Goal: Check status: Check status

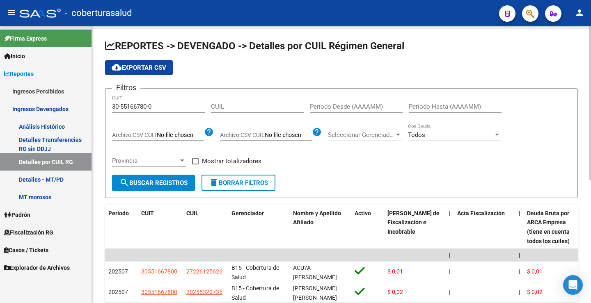
scroll to position [0, 0]
drag, startPoint x: 152, startPoint y: 108, endPoint x: 57, endPoint y: 106, distance: 95.2
click at [62, 106] on mat-sidenav-container "Firma Express Inicio Instructivos Contacto OS Reportes Ingresos Percibidos Anál…" at bounding box center [295, 164] width 591 height 277
paste input "6358597-4"
type input "30-56358597-4"
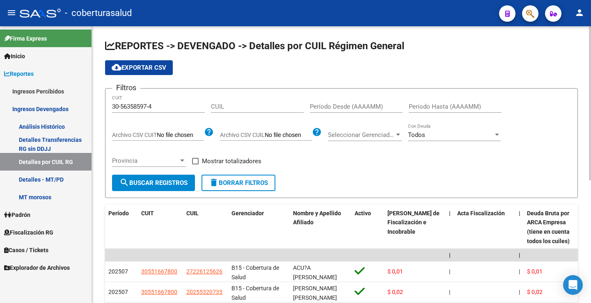
click at [155, 124] on div "Filtros 30-56358597-4 CUIT CUIL Período Desde (AAAAMM) Período Hasta (AAAAMM) A…" at bounding box center [341, 135] width 459 height 80
click at [163, 179] on button "search Buscar Registros" at bounding box center [153, 183] width 83 height 16
click at [133, 107] on input "30-56358597-4" at bounding box center [158, 106] width 93 height 7
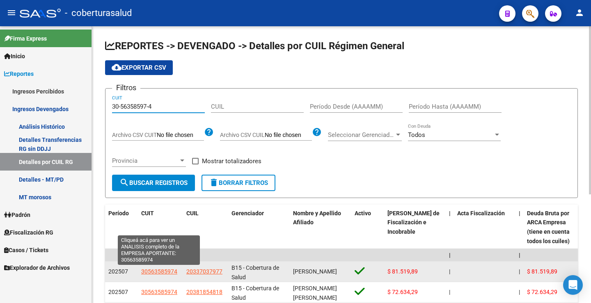
click at [158, 269] on span "30563585974" at bounding box center [159, 271] width 36 height 7
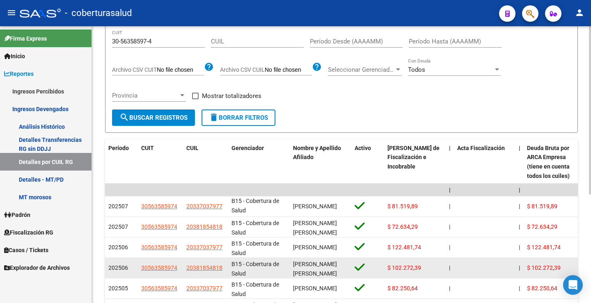
scroll to position [15, 0]
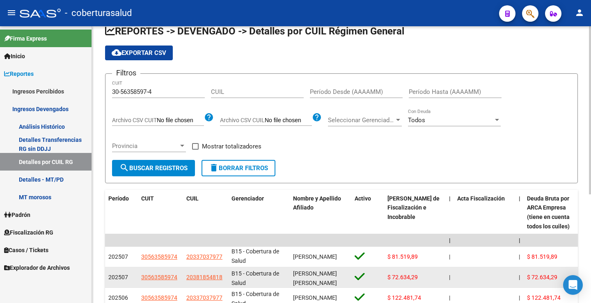
click at [256, 272] on span "B15 - Cobertura de Salud" at bounding box center [255, 278] width 48 height 16
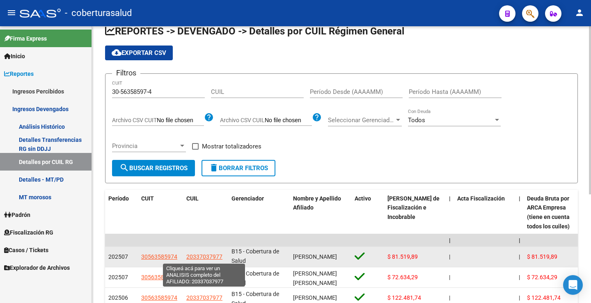
click at [199, 257] on span "20337037977" at bounding box center [204, 257] width 36 height 7
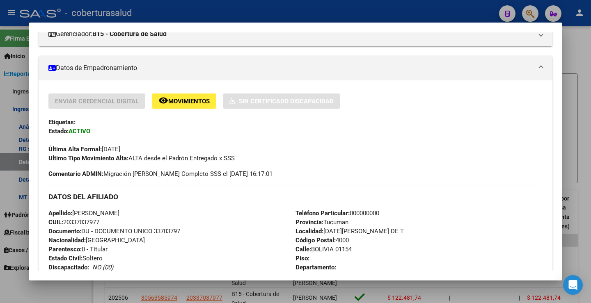
scroll to position [123, 0]
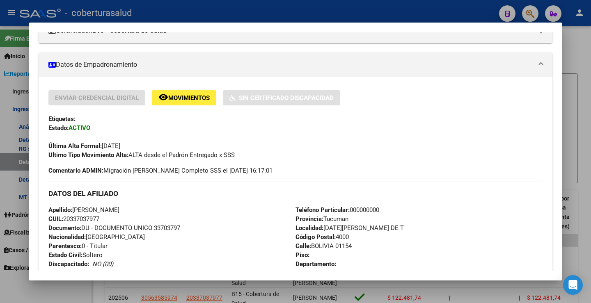
click at [5, 166] on div at bounding box center [295, 151] width 591 height 303
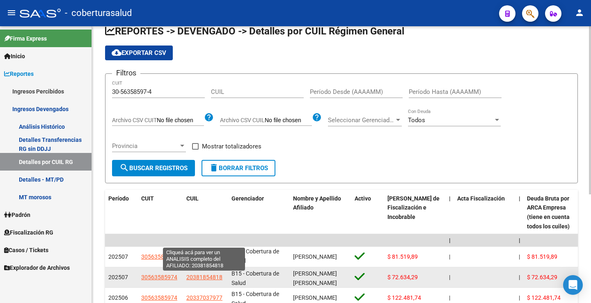
click at [206, 280] on span "20381854818" at bounding box center [204, 277] width 36 height 7
type textarea "20381854818"
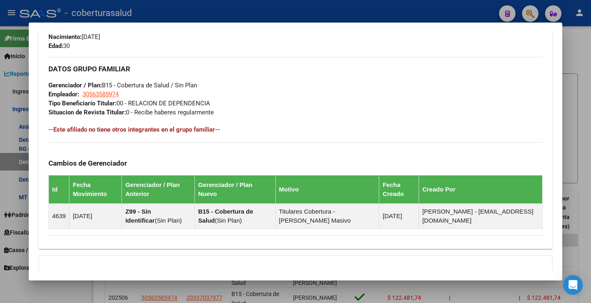
scroll to position [369, 0]
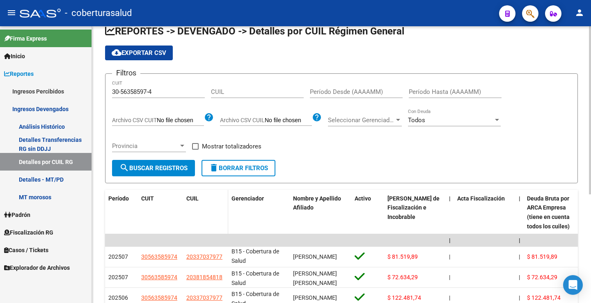
click at [206, 229] on datatable-header-cell "CUIL" at bounding box center [205, 213] width 45 height 46
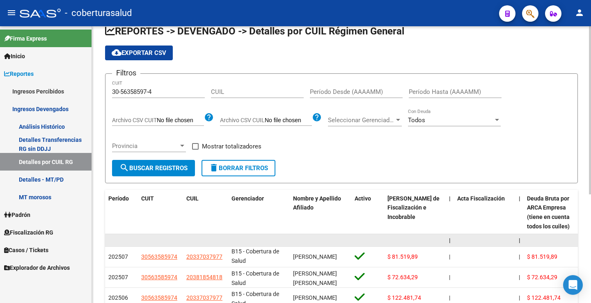
click at [399, 235] on datatable-body-cell at bounding box center [415, 240] width 62 height 13
